Goal: Task Accomplishment & Management: Use online tool/utility

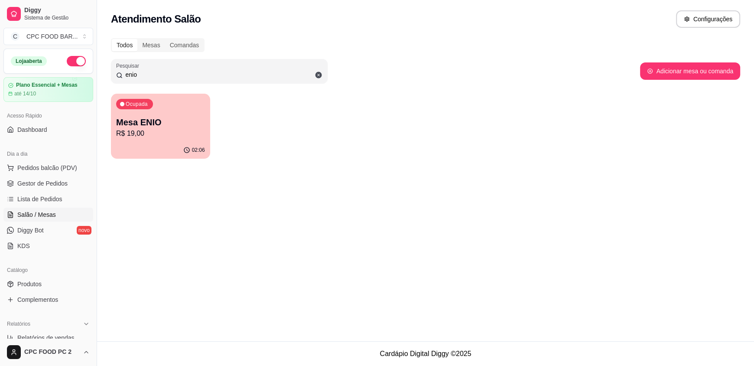
drag, startPoint x: 144, startPoint y: 76, endPoint x: 76, endPoint y: 71, distance: 68.3
click at [76, 71] on div "Diggy Sistema de Gestão C CPC FOOD BAR ... Loja aberta Plano Essencial + Mesas …" at bounding box center [377, 183] width 754 height 366
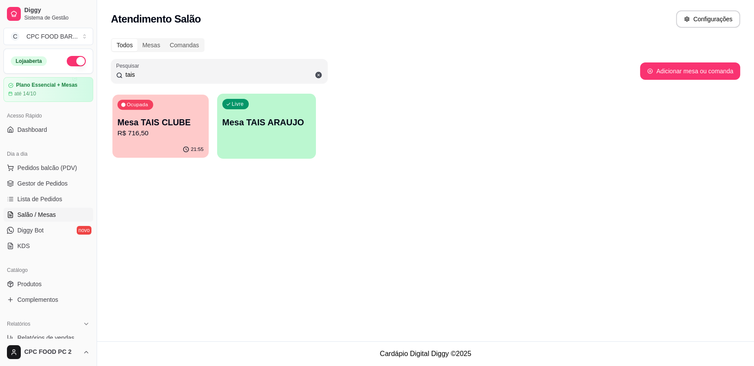
click at [157, 117] on p "Mesa TAIS CLUBE" at bounding box center [160, 123] width 86 height 12
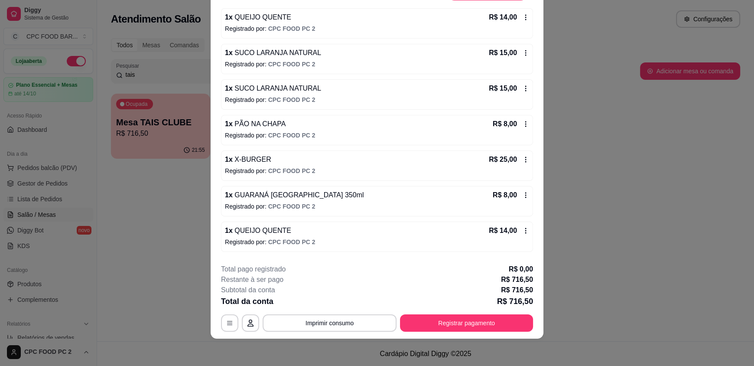
scroll to position [843, 0]
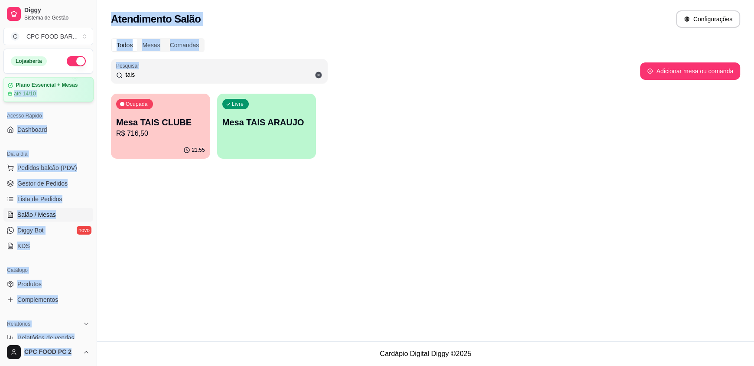
drag, startPoint x: 155, startPoint y: 66, endPoint x: 80, endPoint y: 82, distance: 77.2
click at [78, 82] on div "Diggy Sistema de Gestão C CPC FOOD BAR ... Loja aberta Plano Essencial + Mesas …" at bounding box center [377, 183] width 754 height 366
drag, startPoint x: 157, startPoint y: 79, endPoint x: 91, endPoint y: 70, distance: 66.4
click at [91, 70] on div "Diggy Sistema de Gestão C CPC FOOD BAR ... Loja aberta Plano Essencial + Mesas …" at bounding box center [377, 183] width 754 height 366
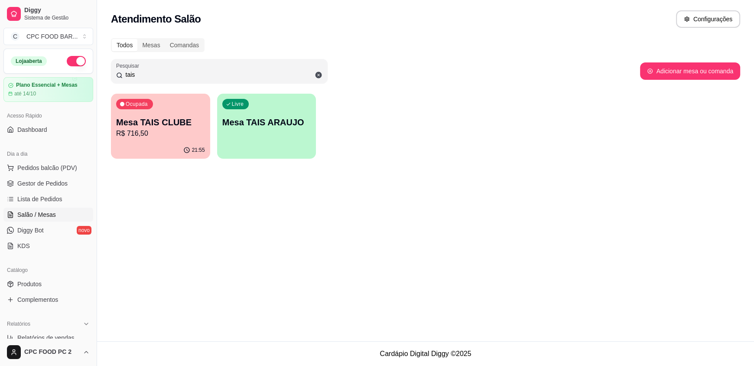
drag, startPoint x: 137, startPoint y: 71, endPoint x: 112, endPoint y: 73, distance: 25.3
click at [112, 73] on div "Pesquisar tais" at bounding box center [219, 71] width 217 height 24
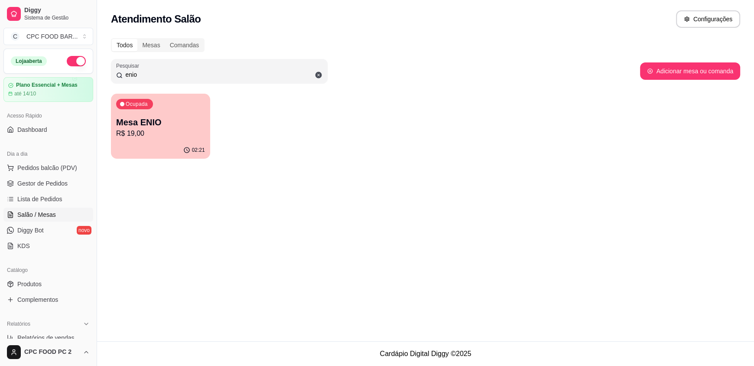
type input "enio"
click at [153, 107] on div "Ocupada Mesa ENIO R$ 19,00" at bounding box center [160, 117] width 96 height 47
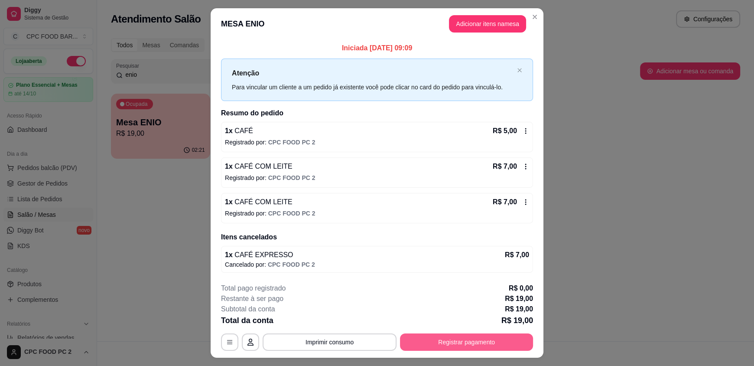
click at [470, 338] on button "Registrar pagamento" at bounding box center [466, 341] width 133 height 17
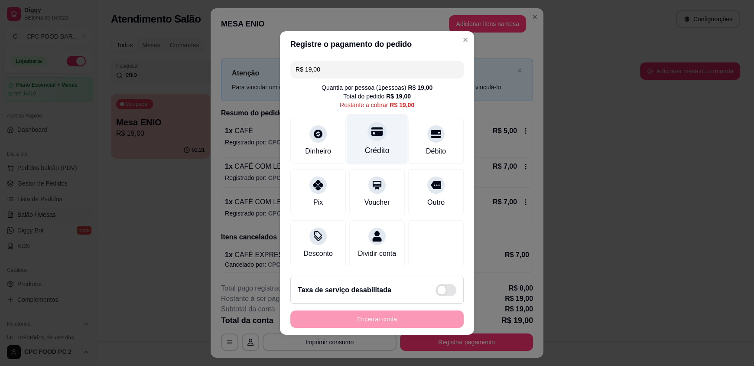
click at [377, 137] on div "Crédito" at bounding box center [377, 139] width 61 height 51
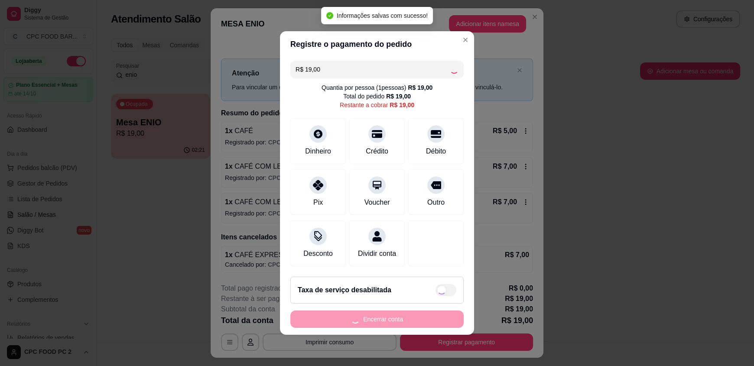
type input "R$ 0,00"
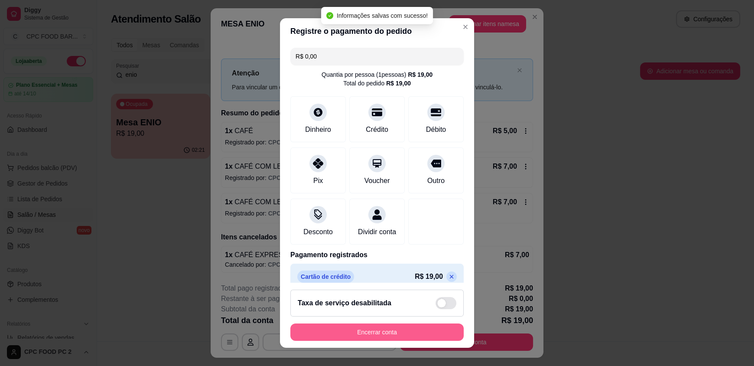
click at [383, 329] on button "Encerrar conta" at bounding box center [376, 331] width 173 height 17
